Goal: Understand process/instructions: Learn about a topic

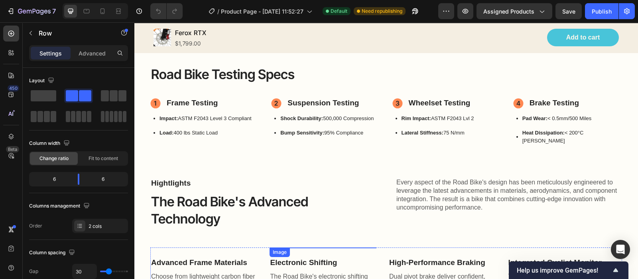
scroll to position [498, 0]
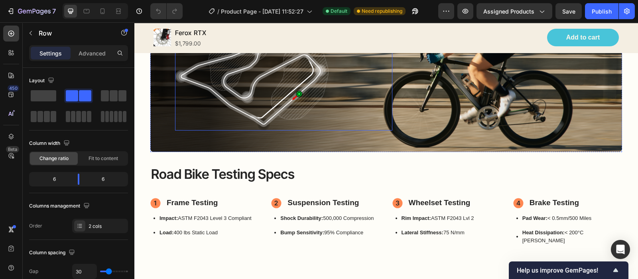
click at [309, 122] on img at bounding box center [251, 61] width 153 height 139
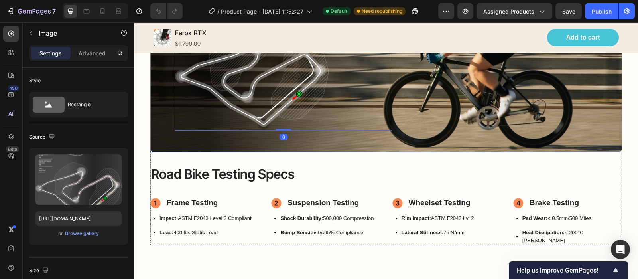
click at [292, 139] on div "Image 0 Image" at bounding box center [385, 61] width 471 height 164
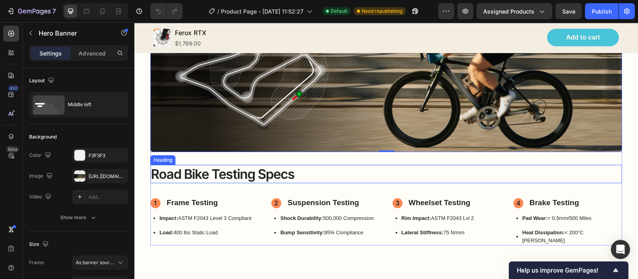
click at [255, 165] on h2 "Road Bike Testing Specs" at bounding box center [385, 174] width 471 height 19
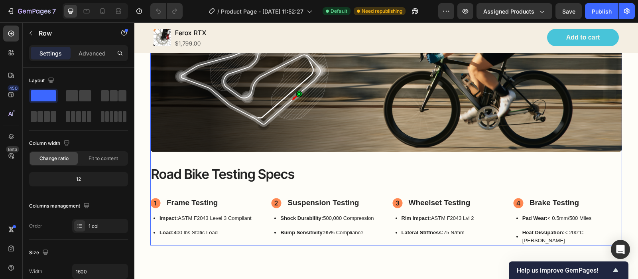
click at [262, 152] on div "Image Image Hero Banner Road Bike Testing Specs Heading Frame Testing Item List…" at bounding box center [385, 108] width 471 height 275
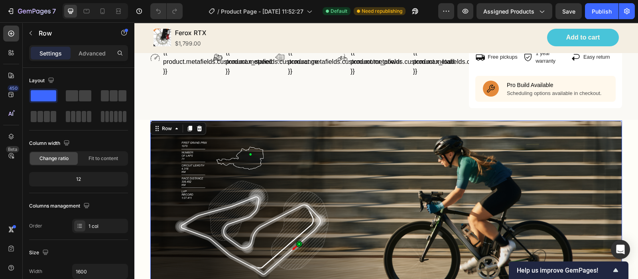
scroll to position [448, 0]
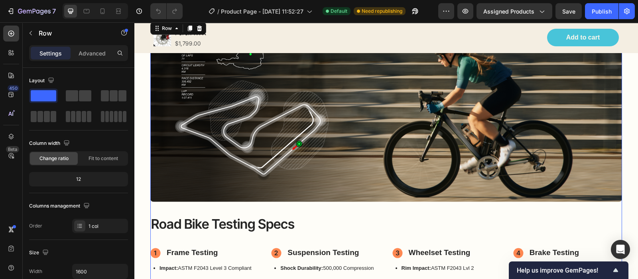
click at [179, 206] on div "Image Image Hero Banner Road Bike Testing Specs Heading Frame Testing Item List…" at bounding box center [385, 157] width 471 height 275
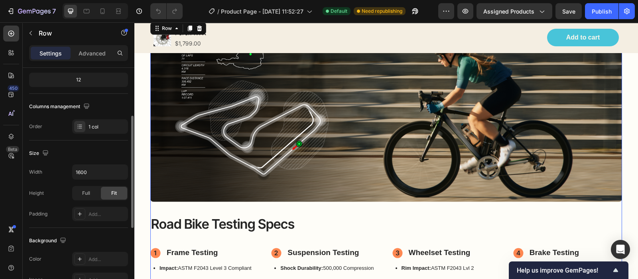
scroll to position [199, 0]
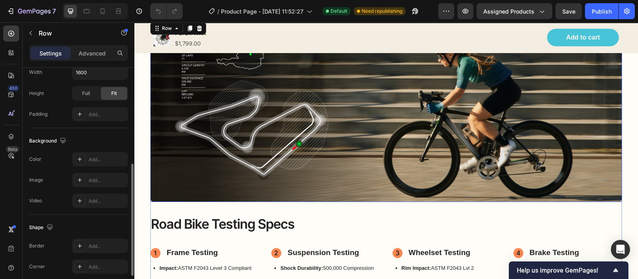
click at [224, 186] on div "Image Image" at bounding box center [385, 111] width 471 height 164
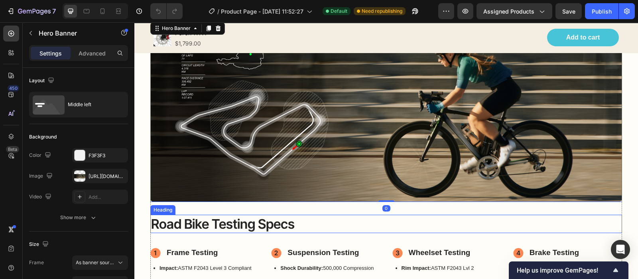
click at [197, 216] on h2 "Road Bike Testing Specs" at bounding box center [385, 223] width 471 height 19
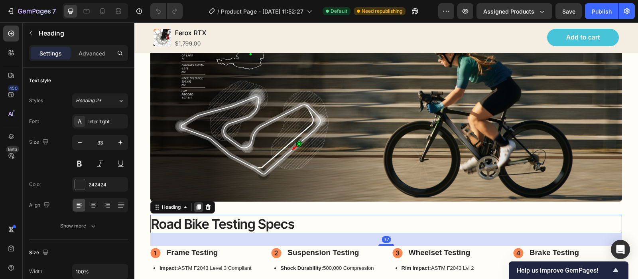
scroll to position [498, 0]
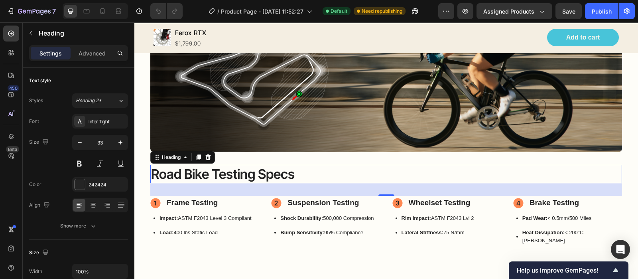
click at [167, 166] on h2 "Road Bike Testing Specs" at bounding box center [385, 174] width 471 height 19
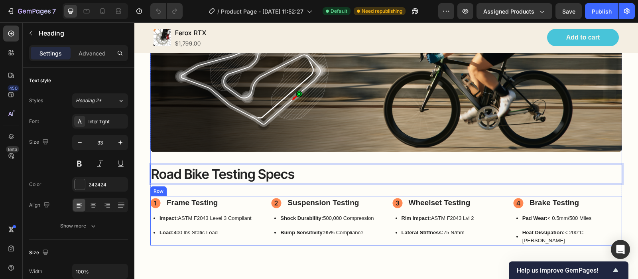
scroll to position [548, 0]
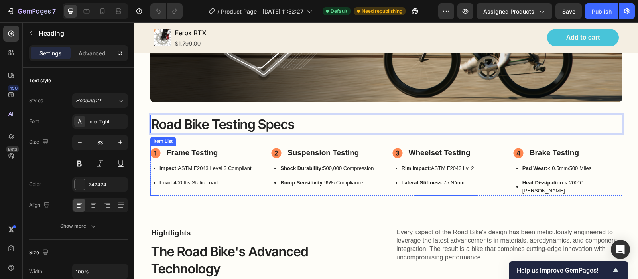
click at [156, 150] on circle at bounding box center [156, 153] width 10 height 10
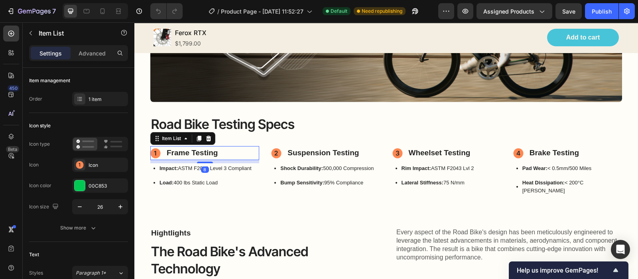
click at [153, 149] on circle at bounding box center [156, 153] width 10 height 10
click at [189, 152] on p "Frame Testing" at bounding box center [192, 153] width 51 height 12
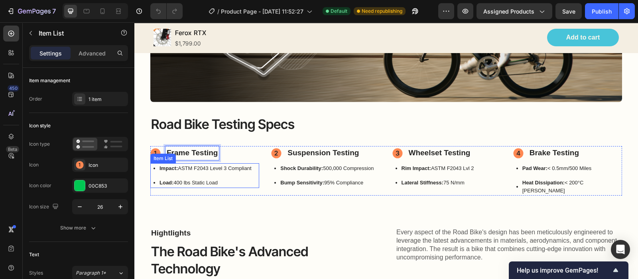
click at [196, 164] on p "Impact: ASTM F2043 Level 3 Compliant" at bounding box center [205, 168] width 92 height 8
click at [168, 165] on strong "Impact:" at bounding box center [168, 168] width 18 height 6
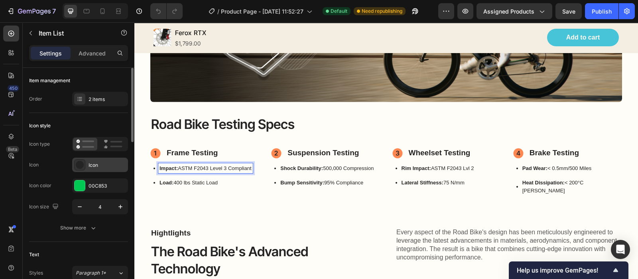
scroll to position [99, 0]
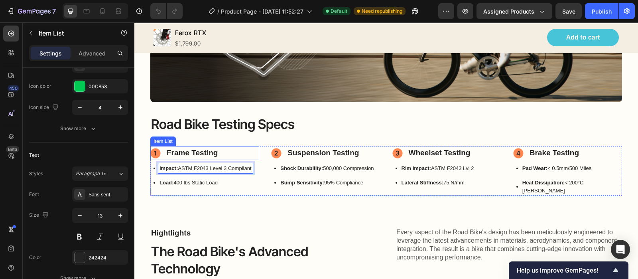
click at [156, 148] on circle at bounding box center [156, 153] width 10 height 10
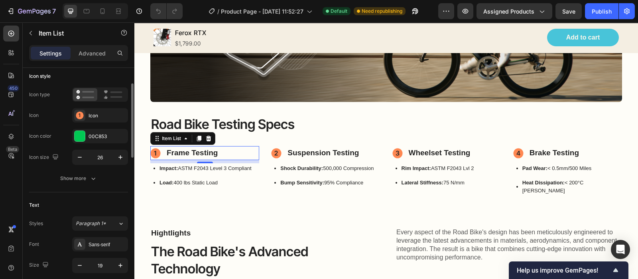
scroll to position [0, 0]
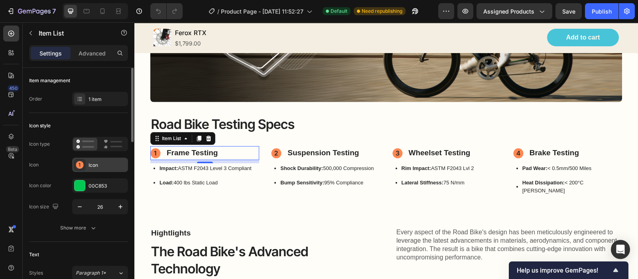
click at [84, 167] on div at bounding box center [79, 164] width 11 height 11
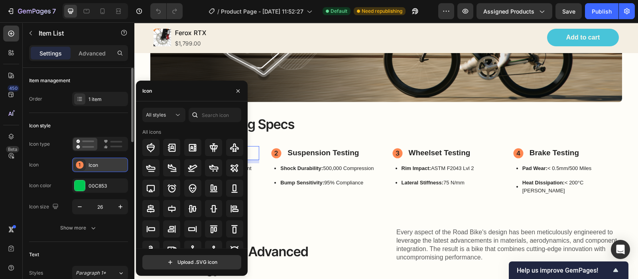
click at [74, 164] on div at bounding box center [79, 164] width 11 height 11
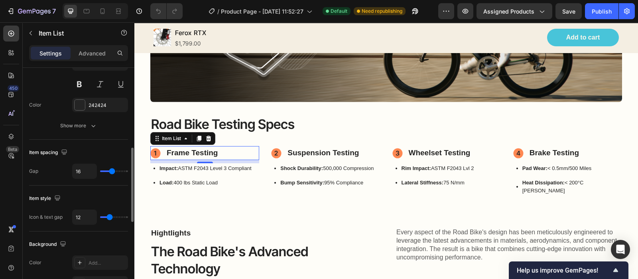
scroll to position [2, 0]
